Goal: Task Accomplishment & Management: Manage account settings

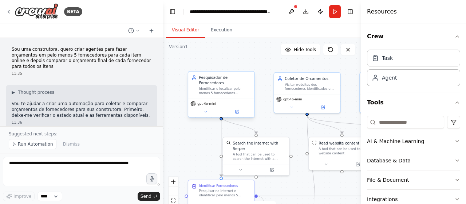
scroll to position [538, 0]
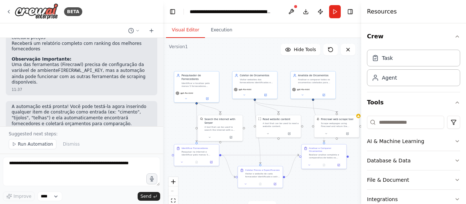
drag, startPoint x: 264, startPoint y: 65, endPoint x: 227, endPoint y: 56, distance: 38.7
click at [227, 56] on div ".deletable-edge-delete-btn { width: 20px; height: 20px; border: 0px solid #ffff…" at bounding box center [262, 129] width 198 height 182
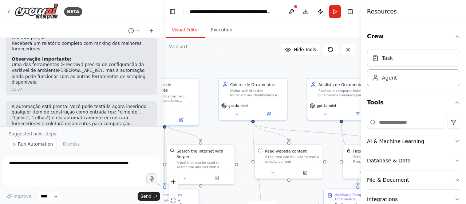
drag, startPoint x: 244, startPoint y: 64, endPoint x: 213, endPoint y: 72, distance: 31.1
click at [213, 72] on div ".deletable-edge-delete-btn { width: 20px; height: 20px; border: 0px solid #ffff…" at bounding box center [262, 129] width 198 height 182
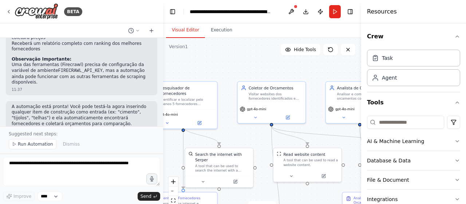
drag, startPoint x: 271, startPoint y: 69, endPoint x: 312, endPoint y: 72, distance: 41.7
click at [312, 72] on div ".deletable-edge-delete-btn { width: 20px; height: 20px; border: 0px solid #ffff…" at bounding box center [262, 129] width 198 height 182
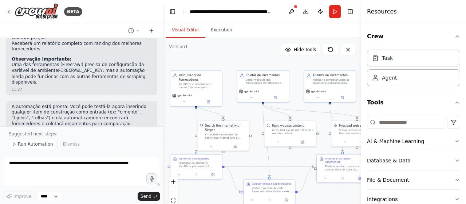
drag, startPoint x: 283, startPoint y: 68, endPoint x: 264, endPoint y: 60, distance: 21.5
click at [264, 60] on div ".deletable-edge-delete-btn { width: 20px; height: 20px; border: 0px solid #ffff…" at bounding box center [262, 129] width 198 height 182
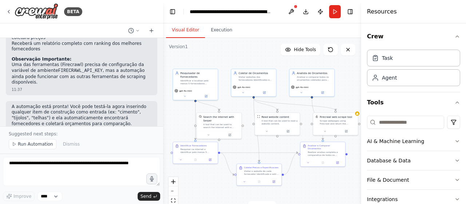
drag, startPoint x: 329, startPoint y: 183, endPoint x: 319, endPoint y: 182, distance: 9.1
click at [319, 182] on div ".deletable-edge-delete-btn { width: 20px; height: 20px; border: 0px solid #ffff…" at bounding box center [262, 129] width 198 height 182
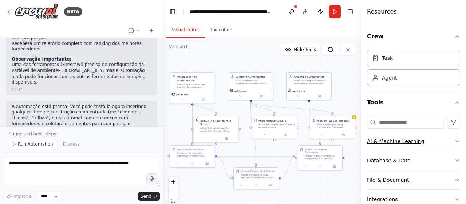
click at [455, 142] on icon "button" at bounding box center [458, 141] width 6 height 6
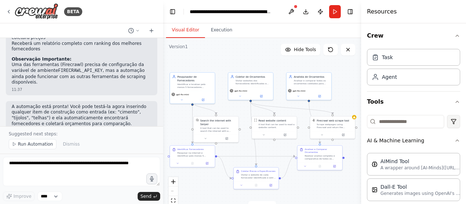
scroll to position [0, 0]
click at [455, 141] on icon "button" at bounding box center [458, 141] width 6 height 6
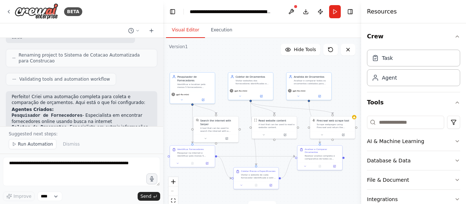
scroll to position [356, 0]
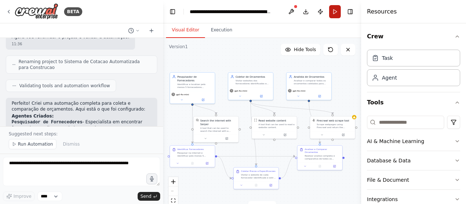
click at [333, 13] on button "Run" at bounding box center [335, 11] width 12 height 13
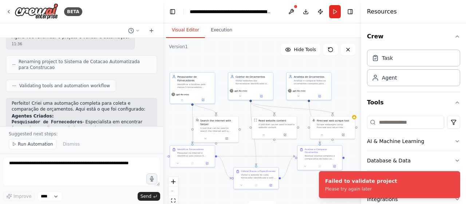
click at [349, 76] on div ".deletable-edge-delete-btn { width: 20px; height: 20px; border: 0px solid #ffff…" at bounding box center [262, 129] width 198 height 182
click at [290, 5] on button at bounding box center [292, 11] width 12 height 13
click at [407, 13] on div "Resources" at bounding box center [413, 11] width 105 height 23
click at [349, 9] on button "Toggle Right Sidebar" at bounding box center [350, 12] width 10 height 10
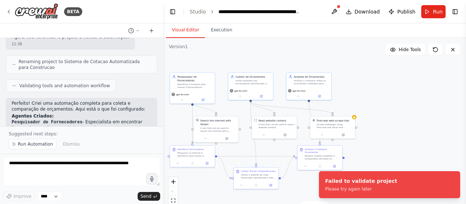
click at [442, 112] on div ".deletable-edge-delete-btn { width: 20px; height: 20px; border: 0px solid #ffff…" at bounding box center [314, 129] width 303 height 182
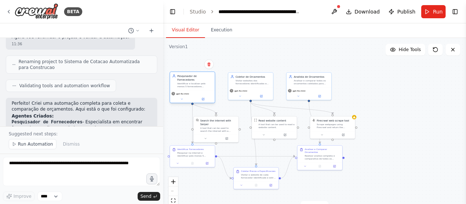
click at [189, 83] on div "Identificar e localizar pelo menos 5 fornecedores confiaveis online para cada i…" at bounding box center [194, 85] width 35 height 6
click at [216, 126] on div "A tool that can be used to search the internet with a search_query. Supports di…" at bounding box center [218, 129] width 36 height 6
click at [231, 136] on button at bounding box center [226, 138] width 21 height 4
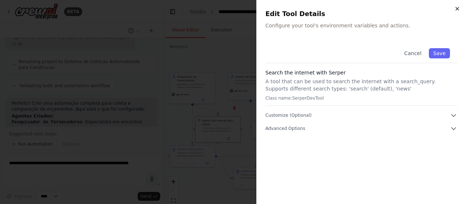
click at [459, 10] on icon "button" at bounding box center [458, 9] width 6 height 6
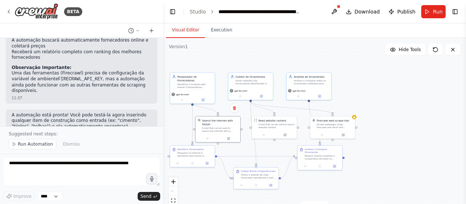
scroll to position [538, 0]
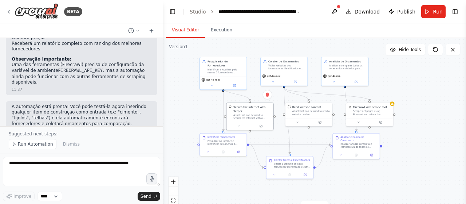
drag, startPoint x: 382, startPoint y: 90, endPoint x: 417, endPoint y: 77, distance: 37.5
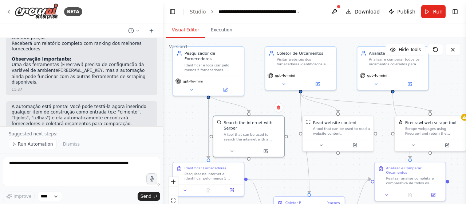
drag, startPoint x: 217, startPoint y: 104, endPoint x: 260, endPoint y: 101, distance: 43.1
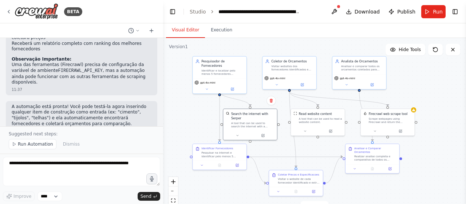
drag, startPoint x: 434, startPoint y: 176, endPoint x: 424, endPoint y: 168, distance: 13.0
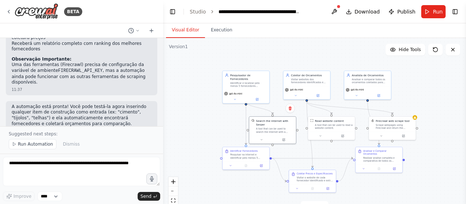
click at [424, 70] on div ".deletable-edge-delete-btn { width: 20px; height: 20px; border: 0px solid #ffff…" at bounding box center [314, 129] width 303 height 182
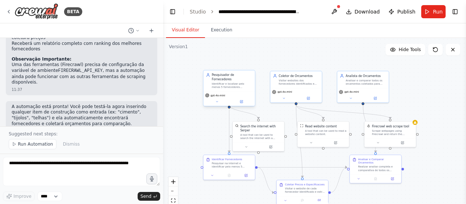
click at [245, 101] on div "gpt-4o-mini" at bounding box center [229, 98] width 51 height 15
click at [244, 99] on button at bounding box center [242, 101] width 24 height 5
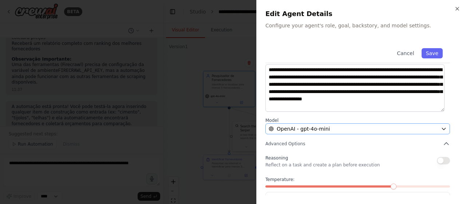
scroll to position [125, 0]
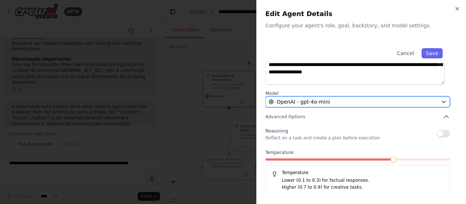
click at [374, 101] on div "OpenAI - gpt-4o-mini" at bounding box center [353, 101] width 169 height 7
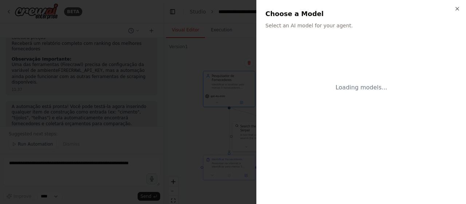
scroll to position [0, 0]
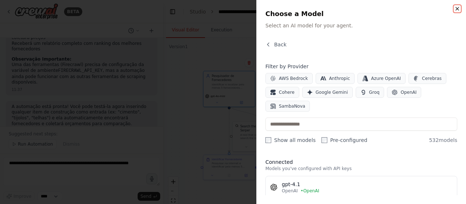
click at [459, 10] on icon "button" at bounding box center [457, 8] width 3 height 3
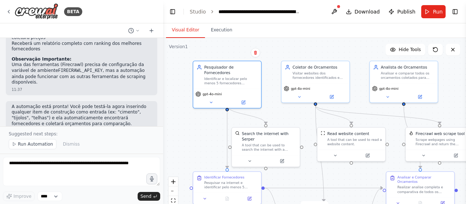
drag, startPoint x: 303, startPoint y: 62, endPoint x: 367, endPoint y: 50, distance: 65.3
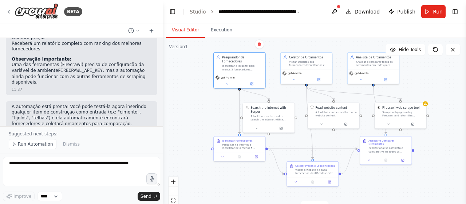
drag, startPoint x: 392, startPoint y: 137, endPoint x: 374, endPoint y: 127, distance: 20.5
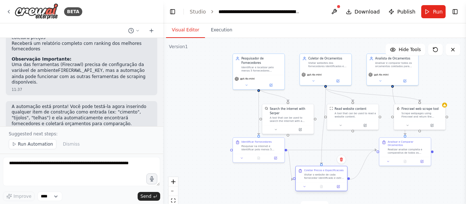
drag, startPoint x: 342, startPoint y: 164, endPoint x: 331, endPoint y: 168, distance: 11.4
click at [331, 168] on div "Coletar Precos e Especificacoes Visitar o website de cada fornecedor identifica…" at bounding box center [321, 174] width 51 height 16
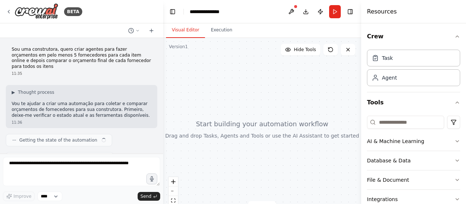
scroll to position [511, 0]
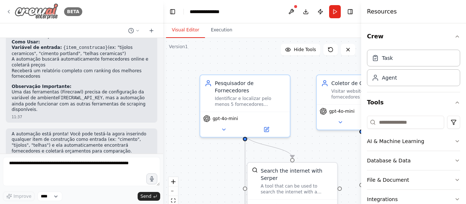
click at [9, 11] on icon at bounding box center [9, 12] width 6 height 6
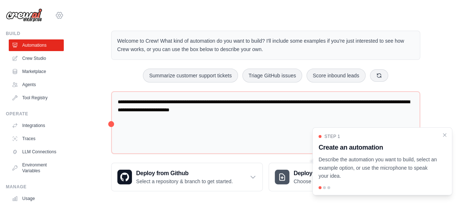
click at [55, 17] on icon at bounding box center [59, 15] width 9 height 9
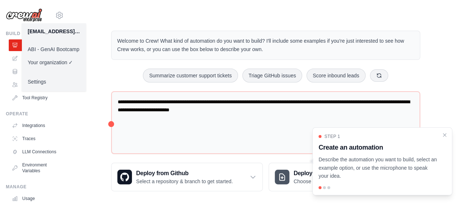
click at [60, 51] on link "ABI - GenAI Bootcamp" at bounding box center [54, 49] width 64 height 13
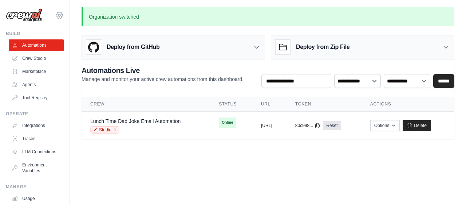
click at [56, 15] on icon at bounding box center [59, 15] width 9 height 9
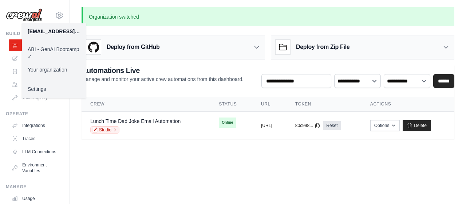
click at [176, 170] on body "99812972@ambev.com.br ABI - GenAI Bootcamp ✓ Your organization Settings Build A…" at bounding box center [233, 102] width 466 height 204
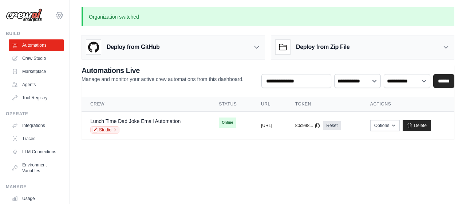
click at [58, 18] on icon at bounding box center [59, 15] width 9 height 9
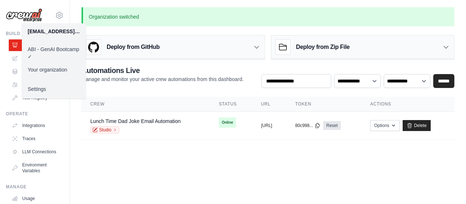
click at [184, 174] on body "99812972@ambev.com.br ABI - GenAI Bootcamp ✓ Your organization Settings Build A…" at bounding box center [233, 102] width 466 height 204
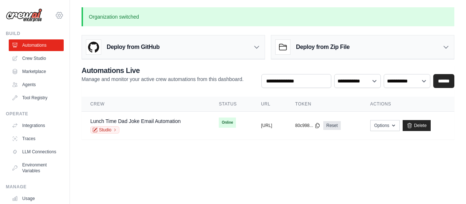
click at [55, 16] on icon at bounding box center [59, 15] width 9 height 9
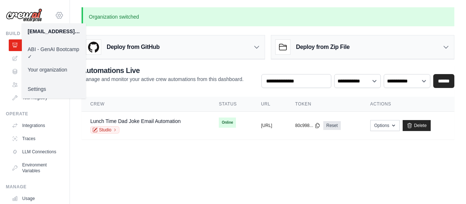
click at [55, 11] on icon at bounding box center [59, 15] width 9 height 9
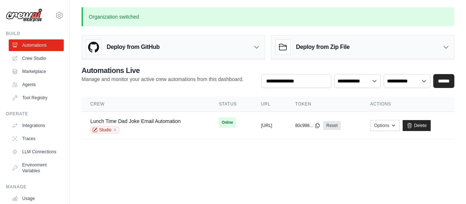
click at [321, 39] on div "Deploy from Zip File" at bounding box center [362, 47] width 183 height 24
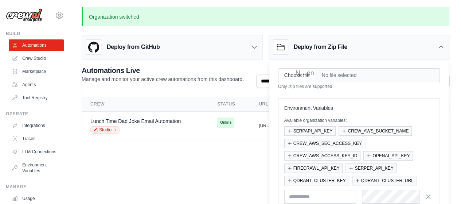
click at [321, 40] on div "Deploy from Zip File" at bounding box center [310, 47] width 74 height 15
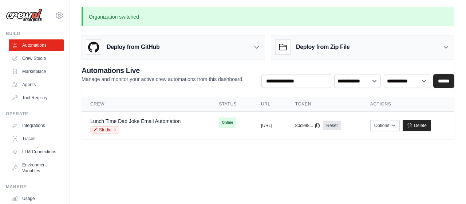
click at [191, 161] on body "99812972@ambev.com.br ABI - GenAI Bootcamp ✓ Your organization Settings Build A…" at bounding box center [233, 102] width 466 height 204
click at [35, 58] on link "Crew Studio" at bounding box center [36, 58] width 55 height 12
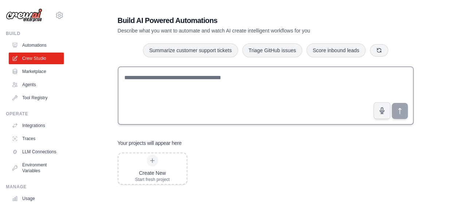
scroll to position [15, 0]
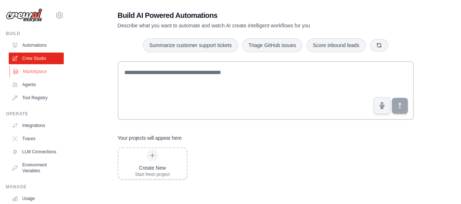
click at [38, 71] on link "Marketplace" at bounding box center [36, 72] width 55 height 12
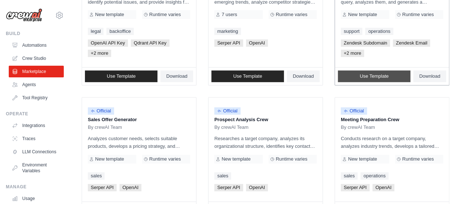
scroll to position [36, 0]
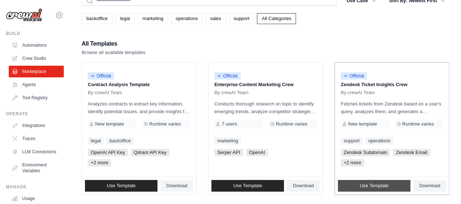
click at [384, 185] on span "Use Template" at bounding box center [374, 186] width 29 height 6
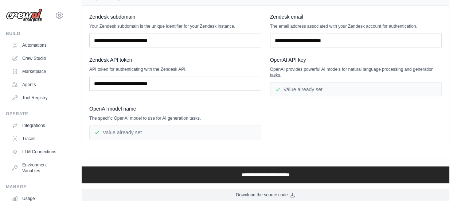
scroll to position [91, 0]
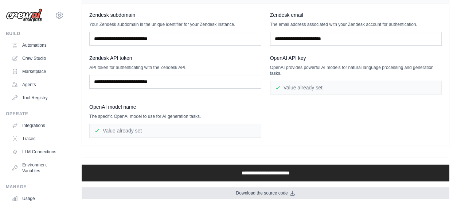
click at [293, 191] on icon at bounding box center [292, 193] width 6 height 6
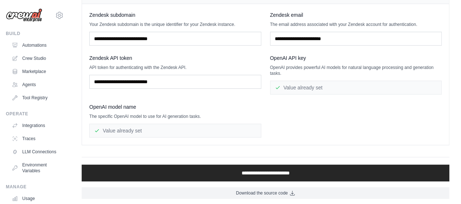
click at [297, 137] on div "Zendesk subdomain Your Zendesk subdomain is the unique identifier for your Zend…" at bounding box center [265, 74] width 367 height 141
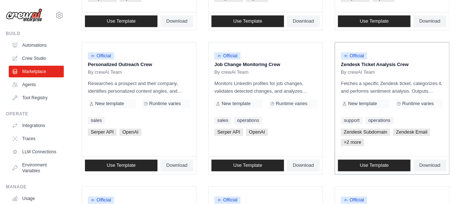
scroll to position [401, 0]
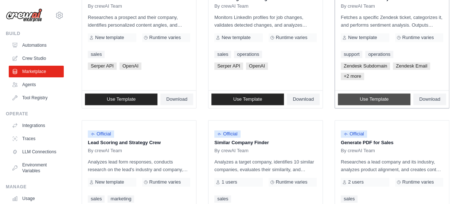
click at [388, 99] on link "Use Template" at bounding box center [374, 99] width 72 height 12
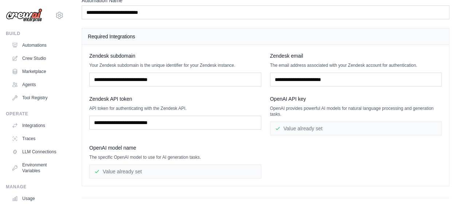
scroll to position [91, 0]
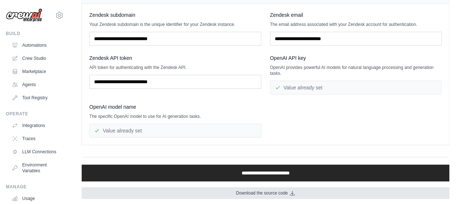
click at [286, 190] on span "Download the source code" at bounding box center [262, 193] width 52 height 6
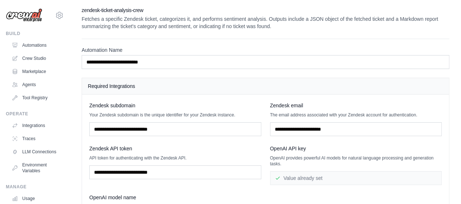
scroll to position [0, 0]
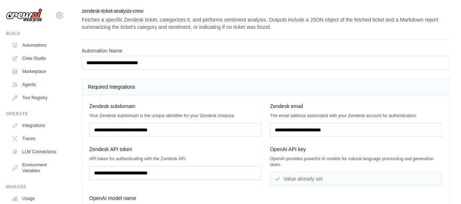
click at [181, 19] on p "Fetches a specific Zendesk ticket, categorizes it, and performs sentiment analy…" at bounding box center [266, 23] width 368 height 15
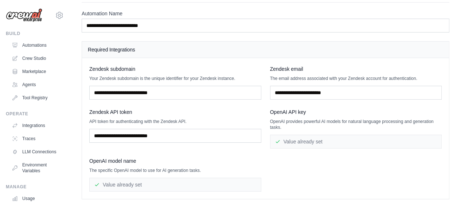
scroll to position [91, 0]
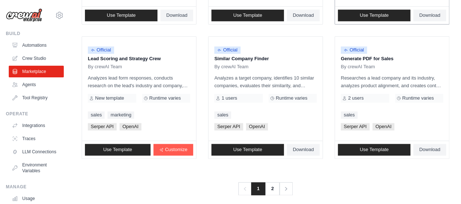
scroll to position [490, 0]
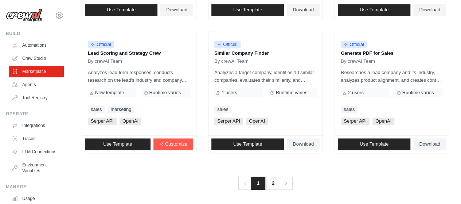
click at [277, 176] on link "2" at bounding box center [273, 182] width 15 height 13
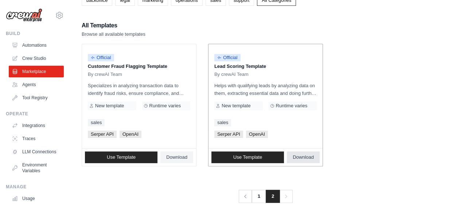
scroll to position [68, 0]
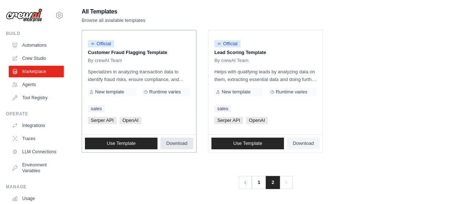
click at [168, 143] on span "Download" at bounding box center [176, 143] width 21 height 6
click at [372, 97] on ul "Official Customer Fraud Flagging Template By crewAI Team Specializes in analyzi…" at bounding box center [266, 91] width 368 height 122
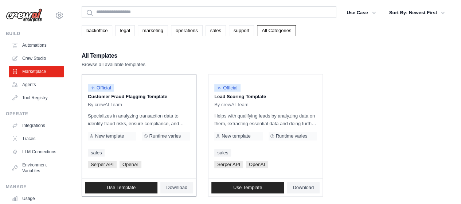
scroll to position [0, 0]
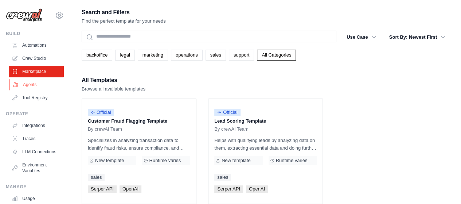
click at [37, 83] on link "Agents" at bounding box center [36, 85] width 55 height 12
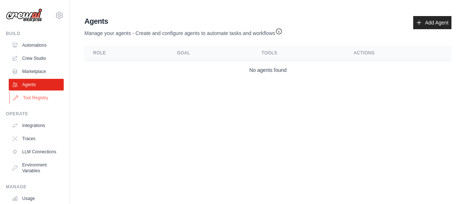
click at [51, 98] on link "Tool Registry" at bounding box center [36, 98] width 55 height 12
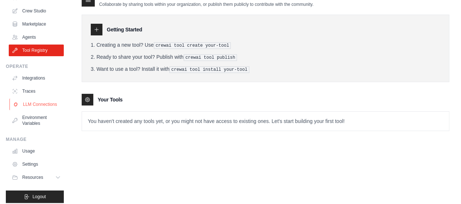
scroll to position [58, 0]
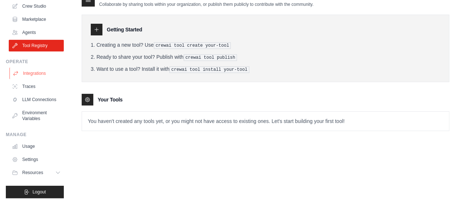
click at [35, 68] on link "Integrations" at bounding box center [36, 73] width 55 height 12
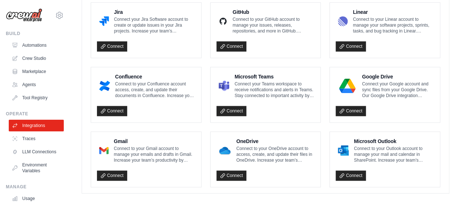
scroll to position [479, 0]
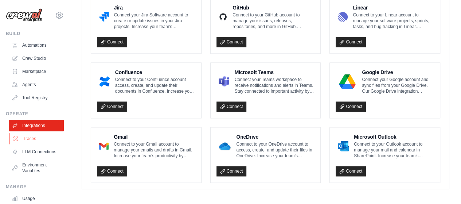
click at [40, 141] on link "Traces" at bounding box center [36, 139] width 55 height 12
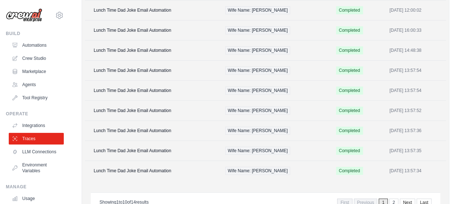
scroll to position [73, 0]
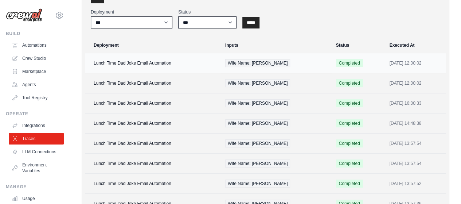
click at [125, 61] on td "Lunch Time Dad Joke Email Automation" at bounding box center [153, 63] width 136 height 20
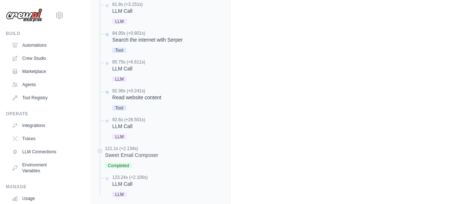
scroll to position [801, 0]
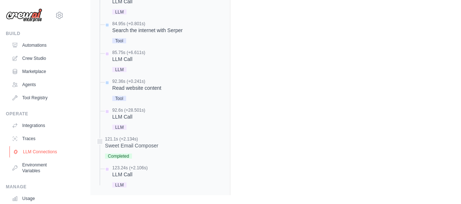
click at [31, 149] on link "LLM Connections" at bounding box center [36, 152] width 55 height 12
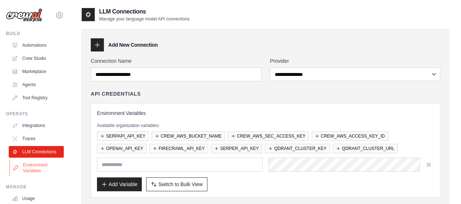
click at [31, 169] on link "Environment Variables" at bounding box center [36, 167] width 55 height 17
click at [31, 138] on link "Traces" at bounding box center [36, 139] width 55 height 12
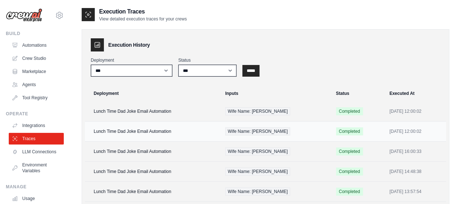
click at [173, 133] on td "Lunch Time Dad Joke Email Automation" at bounding box center [153, 131] width 136 height 20
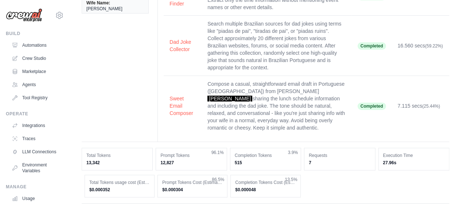
scroll to position [58, 0]
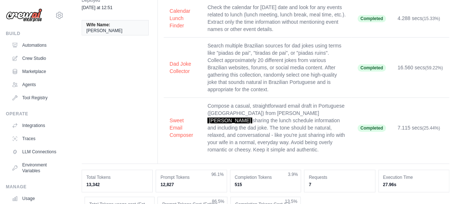
click at [227, 75] on td "Search multiple Brazilian sources for dad jokes using terms like "piadas de pai…" at bounding box center [276, 68] width 150 height 60
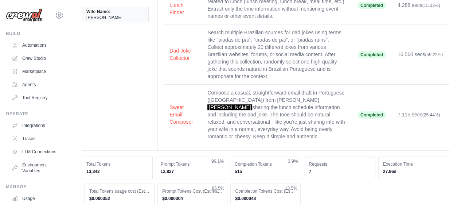
scroll to position [72, 0]
click at [39, 56] on link "Crew Studio" at bounding box center [36, 58] width 55 height 12
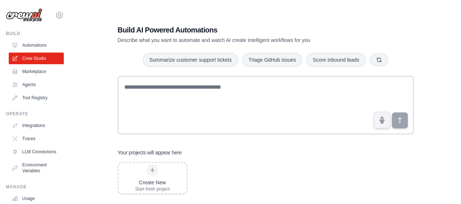
scroll to position [15, 0]
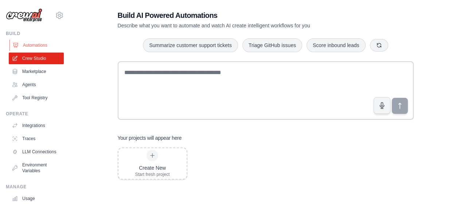
click at [31, 44] on link "Automations" at bounding box center [36, 45] width 55 height 12
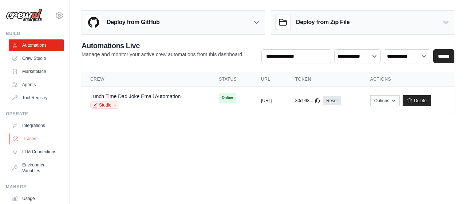
click at [40, 135] on link "Traces" at bounding box center [36, 139] width 55 height 12
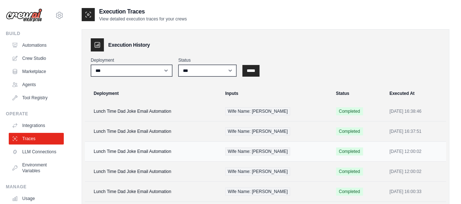
click at [148, 158] on td "Lunch Time Dad Joke Email Automation" at bounding box center [153, 151] width 136 height 20
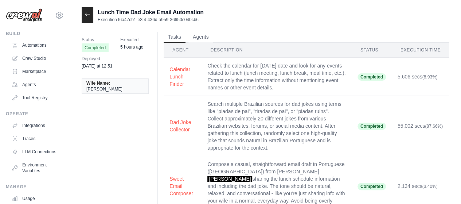
scroll to position [19, 0]
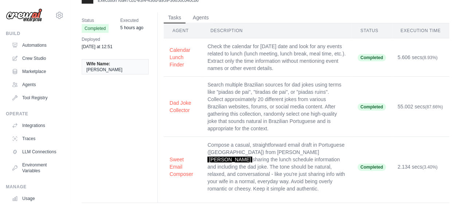
click at [104, 26] on span "Completed" at bounding box center [95, 28] width 27 height 9
click at [370, 59] on span "Completed" at bounding box center [371, 57] width 28 height 7
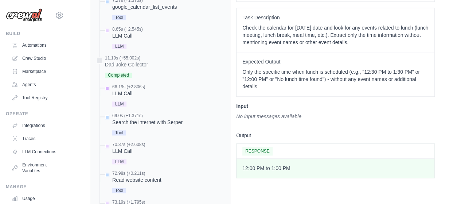
scroll to position [397, 0]
click at [126, 72] on span "Completed" at bounding box center [118, 74] width 27 height 5
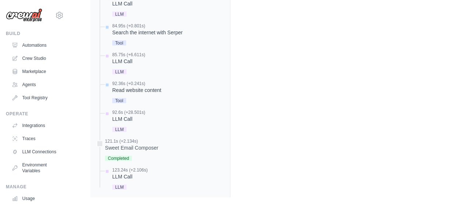
scroll to position [776, 0]
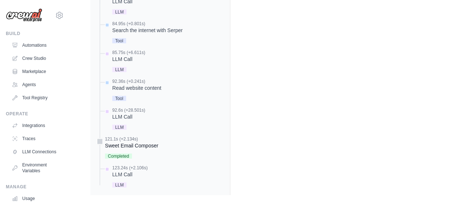
click at [124, 153] on span "Completed" at bounding box center [118, 155] width 27 height 5
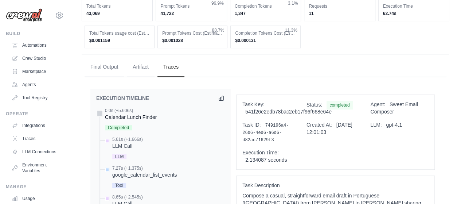
scroll to position [229, 0]
click at [119, 125] on span "Completed" at bounding box center [118, 127] width 27 height 5
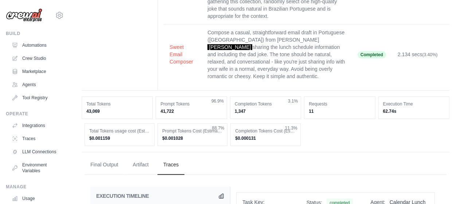
scroll to position [0, 0]
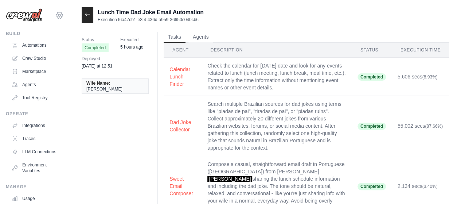
click at [49, 14] on div "99812972@ambev.com.br ABI - GenAI Bootcamp ✓ Your organization Settings" at bounding box center [35, 11] width 58 height 23
click at [58, 15] on icon at bounding box center [59, 15] width 2 height 2
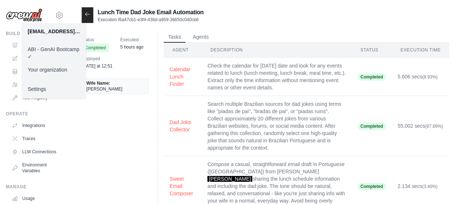
click at [273, 20] on div "Lunch Time Dad Joke Email Automation Execution f6a47cb1-e3f4-436d-a959-36650c04…" at bounding box center [266, 15] width 368 height 16
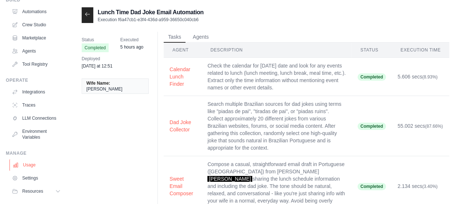
scroll to position [58, 0]
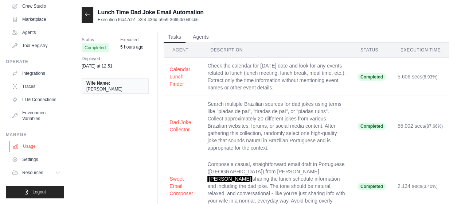
click at [35, 146] on link "Usage" at bounding box center [36, 146] width 55 height 12
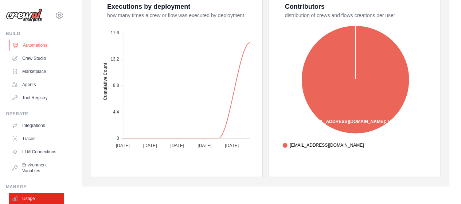
click at [29, 41] on link "Automations" at bounding box center [36, 45] width 55 height 12
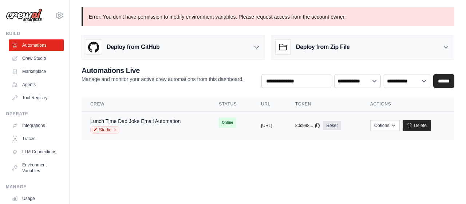
click at [176, 126] on div "Studio" at bounding box center [135, 129] width 90 height 7
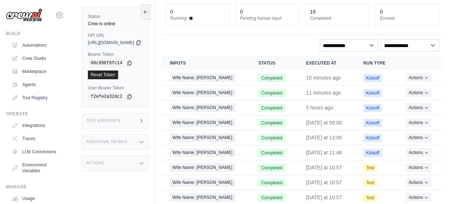
scroll to position [36, 0]
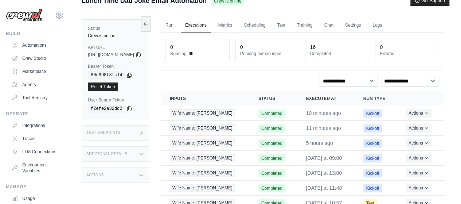
click at [143, 151] on div "Additional Details" at bounding box center [115, 153] width 67 height 15
click at [138, 174] on div "Actions" at bounding box center [115, 174] width 67 height 15
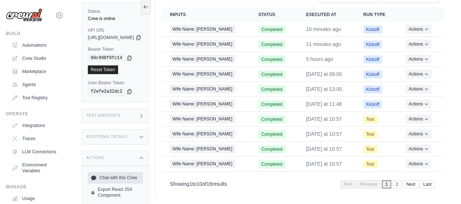
scroll to position [121, 0]
click at [142, 156] on div "Actions" at bounding box center [115, 157] width 67 height 15
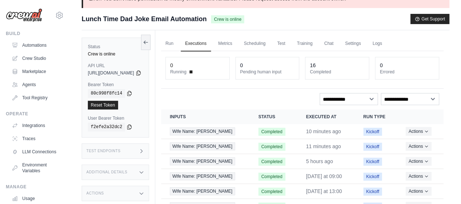
scroll to position [0, 0]
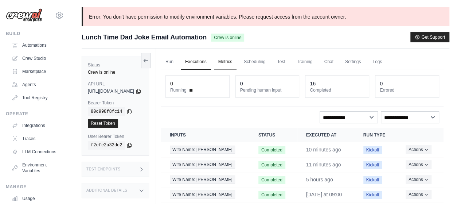
click at [237, 62] on link "Metrics" at bounding box center [225, 61] width 23 height 15
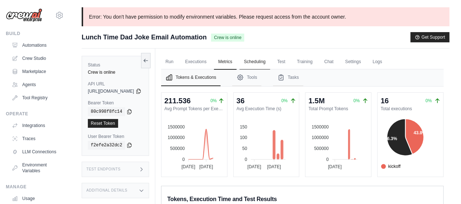
click at [270, 64] on link "Scheduling" at bounding box center [254, 61] width 30 height 15
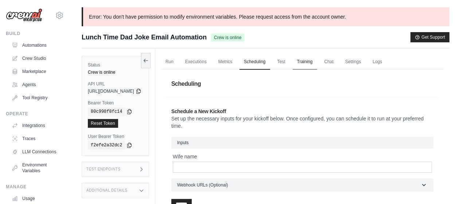
click at [310, 65] on link "Training" at bounding box center [305, 61] width 24 height 15
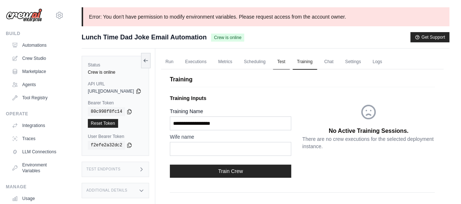
click at [290, 59] on link "Test" at bounding box center [281, 61] width 17 height 15
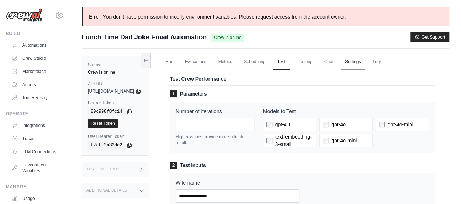
click at [365, 63] on link "Settings" at bounding box center [353, 61] width 24 height 15
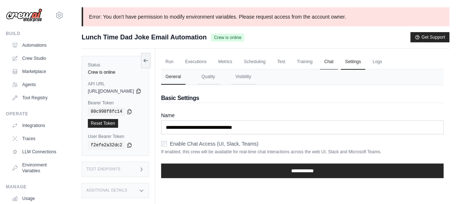
click at [338, 57] on link "Chat" at bounding box center [329, 61] width 18 height 15
click at [386, 60] on link "Logs" at bounding box center [377, 61] width 18 height 15
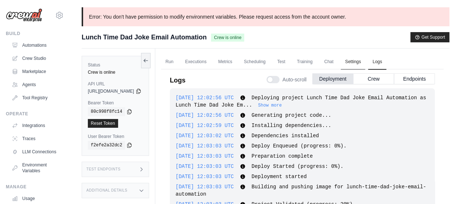
scroll to position [1184, 0]
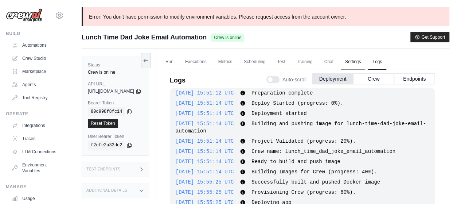
click at [365, 63] on link "Settings" at bounding box center [353, 61] width 24 height 15
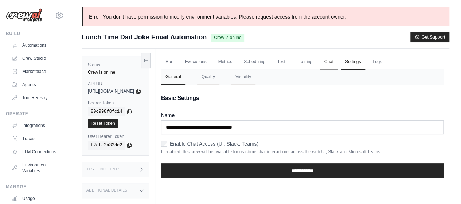
click at [338, 67] on link "Chat" at bounding box center [329, 61] width 18 height 15
click at [35, 122] on link "Integrations" at bounding box center [36, 125] width 55 height 12
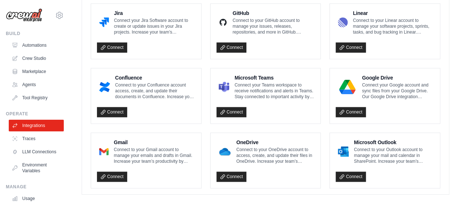
scroll to position [479, 0]
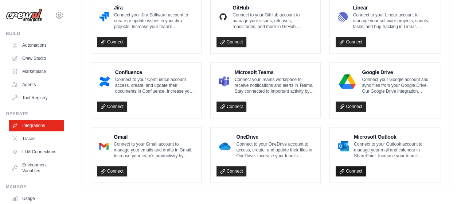
click at [345, 168] on link "Connect" at bounding box center [351, 171] width 30 height 10
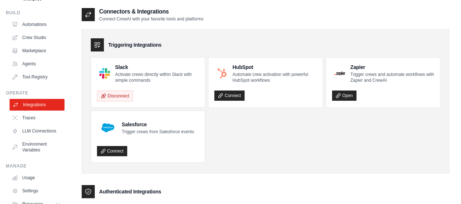
scroll to position [58, 0]
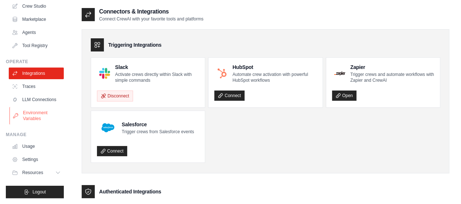
click at [35, 113] on link "Environment Variables" at bounding box center [36, 115] width 55 height 17
click at [35, 114] on link "Environment Variables" at bounding box center [36, 115] width 55 height 17
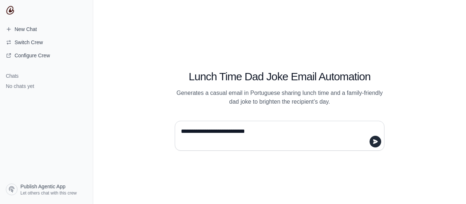
type textarea "**********"
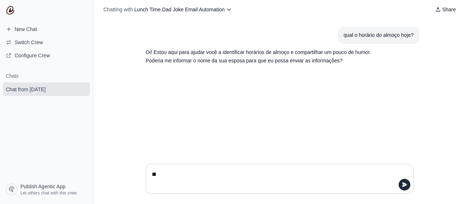
type textarea "*"
type textarea "*****"
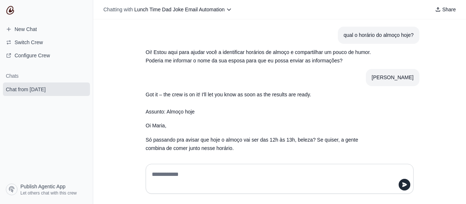
scroll to position [48, 0]
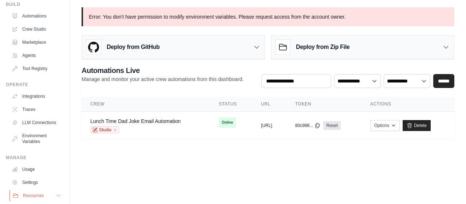
scroll to position [58, 0]
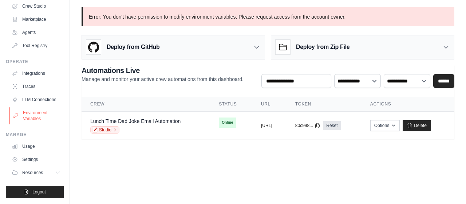
click at [28, 111] on link "Environment Variables" at bounding box center [36, 115] width 55 height 17
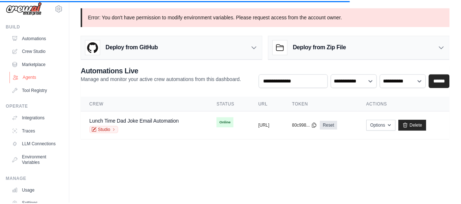
scroll to position [0, 0]
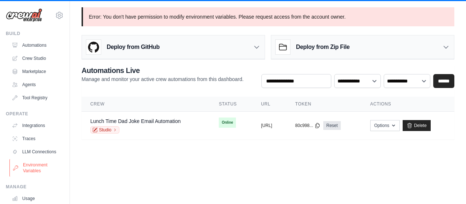
click at [35, 169] on link "Environment Variables" at bounding box center [36, 167] width 55 height 17
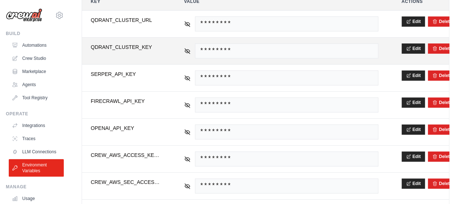
scroll to position [146, 0]
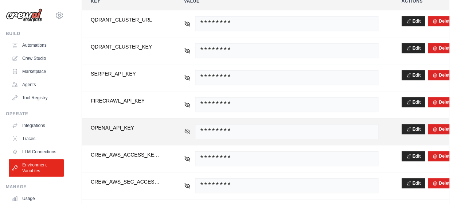
click at [187, 130] on icon at bounding box center [187, 130] width 1 height 1
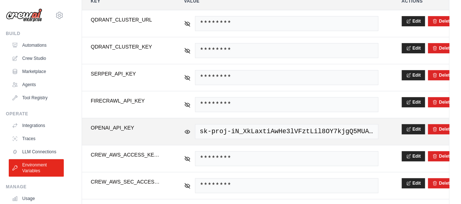
click at [276, 128] on span "sk-proj-iN_XkLaxtiAwHe3lVFztLil8OY7kjgQ5MUAS5Ou7OUR-uQ9_PJGZVSwY2XRrmANqnh-Ap_x…" at bounding box center [286, 131] width 183 height 15
click at [420, 129] on button "Edit" at bounding box center [413, 128] width 24 height 10
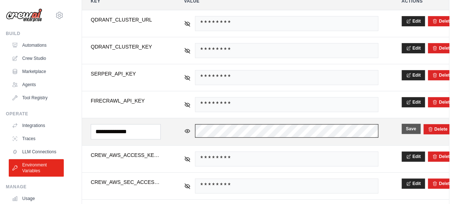
scroll to position [0, 352]
click at [423, 131] on tr "**********" at bounding box center [265, 131] width 367 height 27
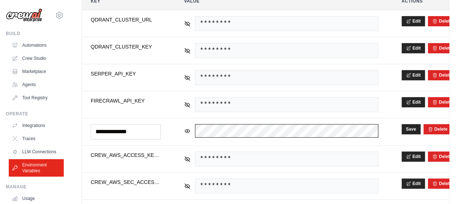
scroll to position [0, 0]
click at [0, 115] on div "[EMAIL_ADDRESS][DOMAIN_NAME] ABI - GenAI Bootcamp ✓ Your organization Settings …" at bounding box center [230, 63] width 461 height 418
